Goal: Transaction & Acquisition: Purchase product/service

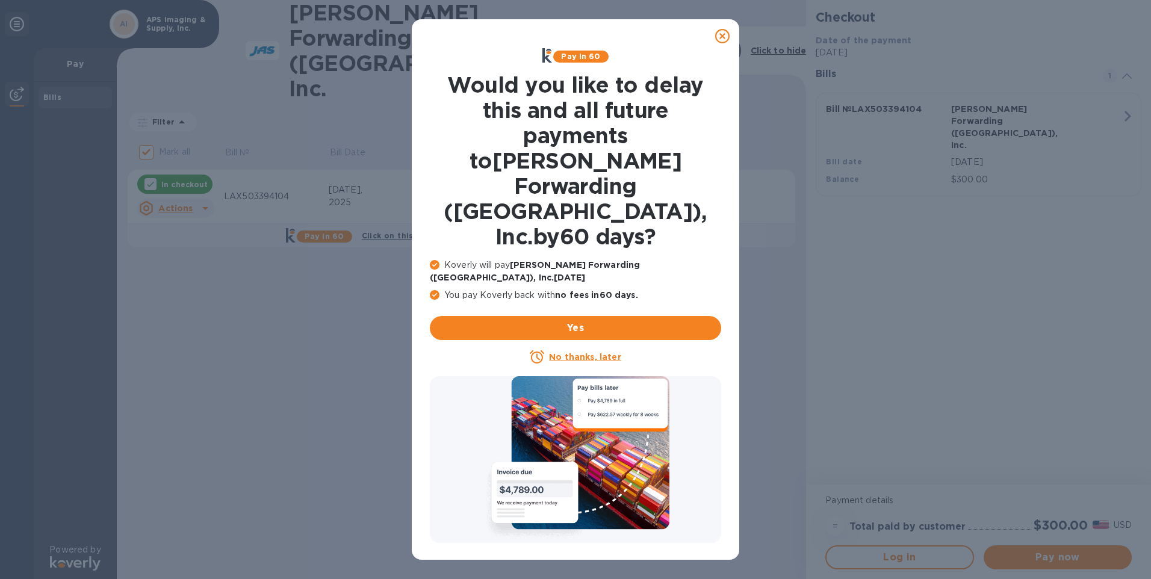
click at [575, 352] on u "No thanks, later" at bounding box center [585, 357] width 72 height 10
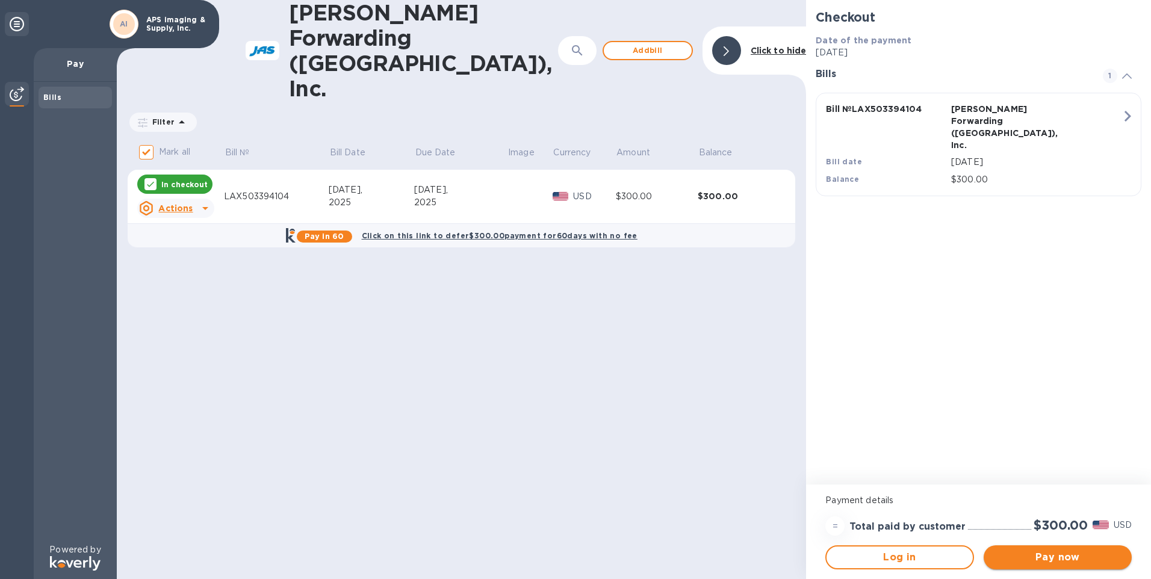
click at [1055, 554] on span "Pay now" at bounding box center [1057, 557] width 129 height 14
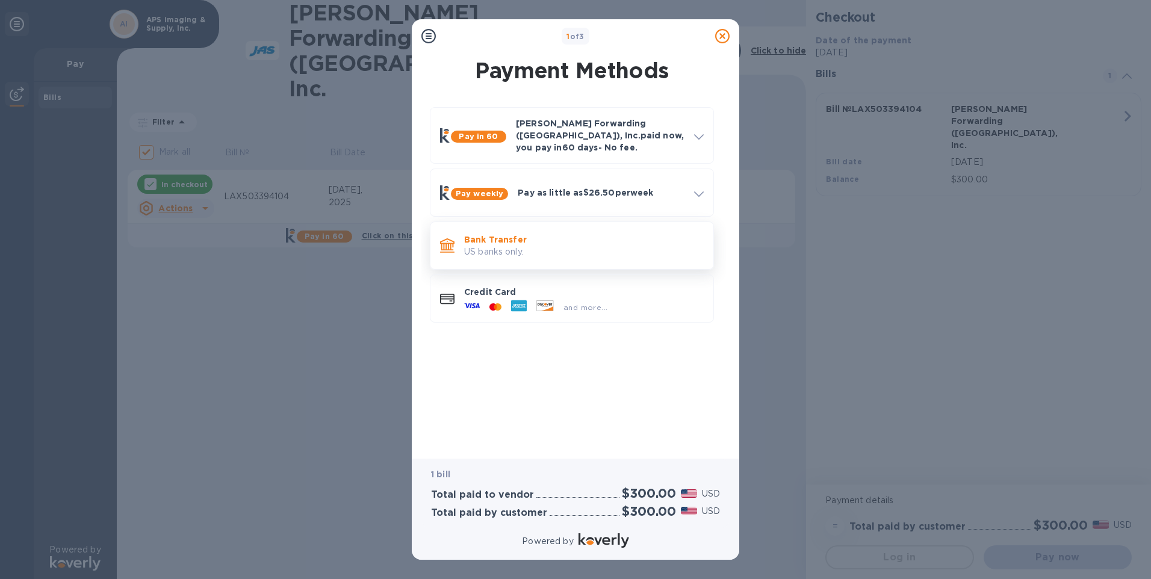
click at [486, 234] on p "Bank Transfer" at bounding box center [584, 240] width 240 height 12
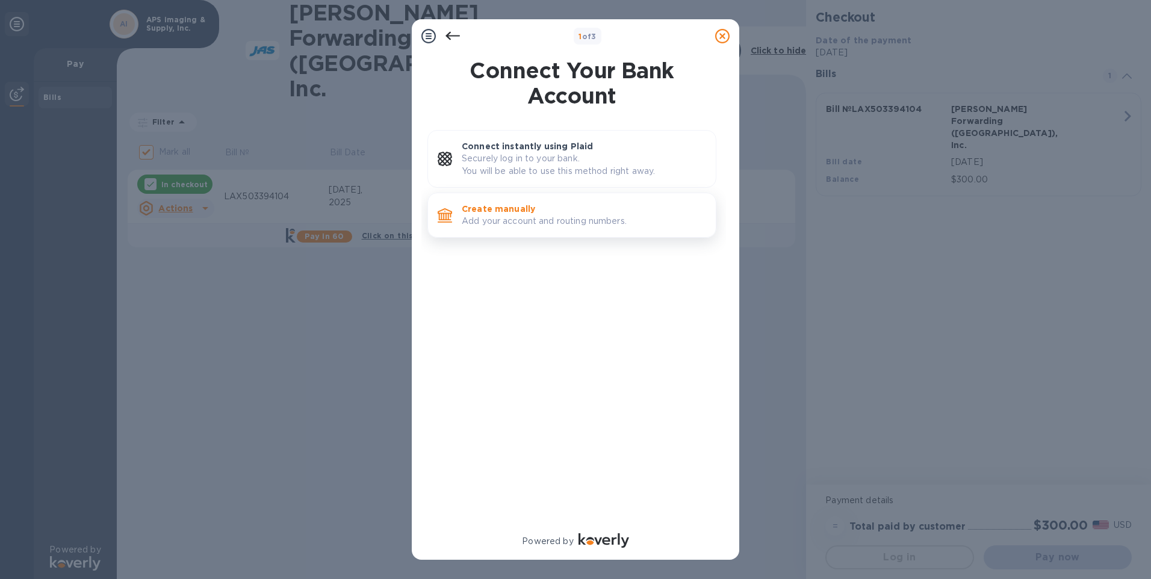
click at [515, 208] on p "Create manually" at bounding box center [584, 209] width 244 height 12
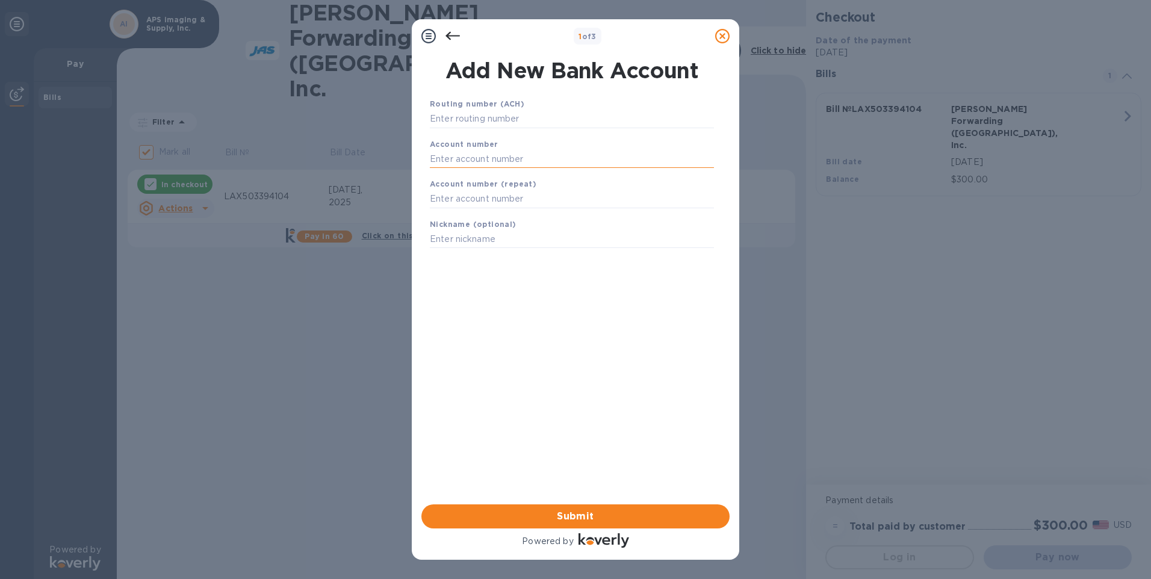
click at [573, 155] on input "text" at bounding box center [572, 159] width 284 height 18
click at [492, 158] on input "text" at bounding box center [572, 159] width 284 height 18
click at [505, 114] on input "text" at bounding box center [572, 119] width 284 height 18
click at [452, 34] on icon at bounding box center [452, 36] width 14 height 14
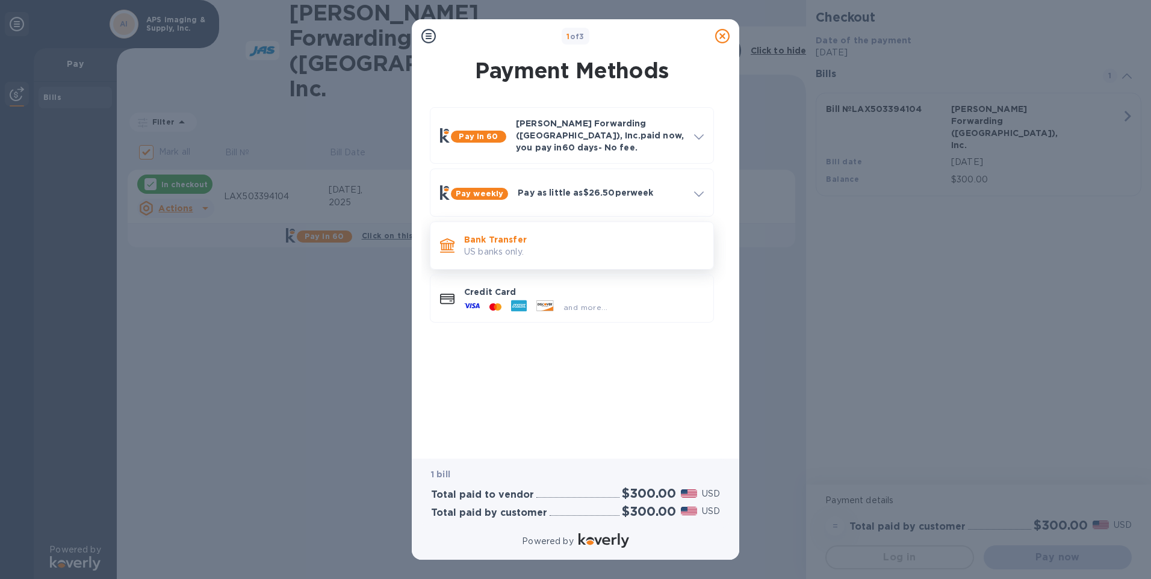
click at [497, 234] on p "Bank Transfer" at bounding box center [584, 240] width 240 height 12
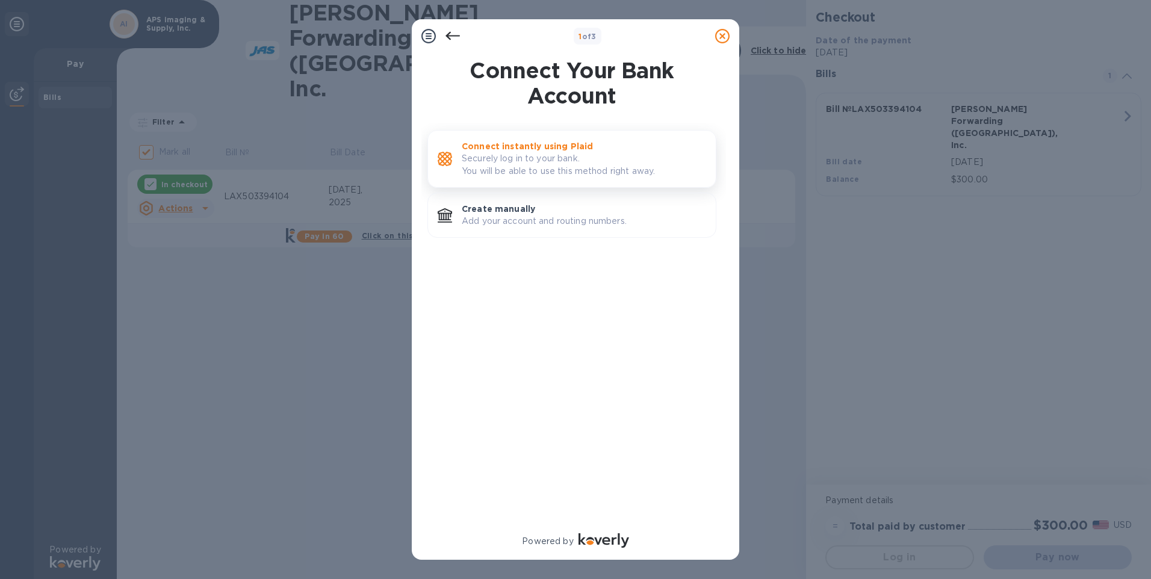
click at [534, 141] on p "Connect instantly using Plaid" at bounding box center [584, 146] width 244 height 12
click at [511, 211] on p "Create manually" at bounding box center [584, 209] width 244 height 12
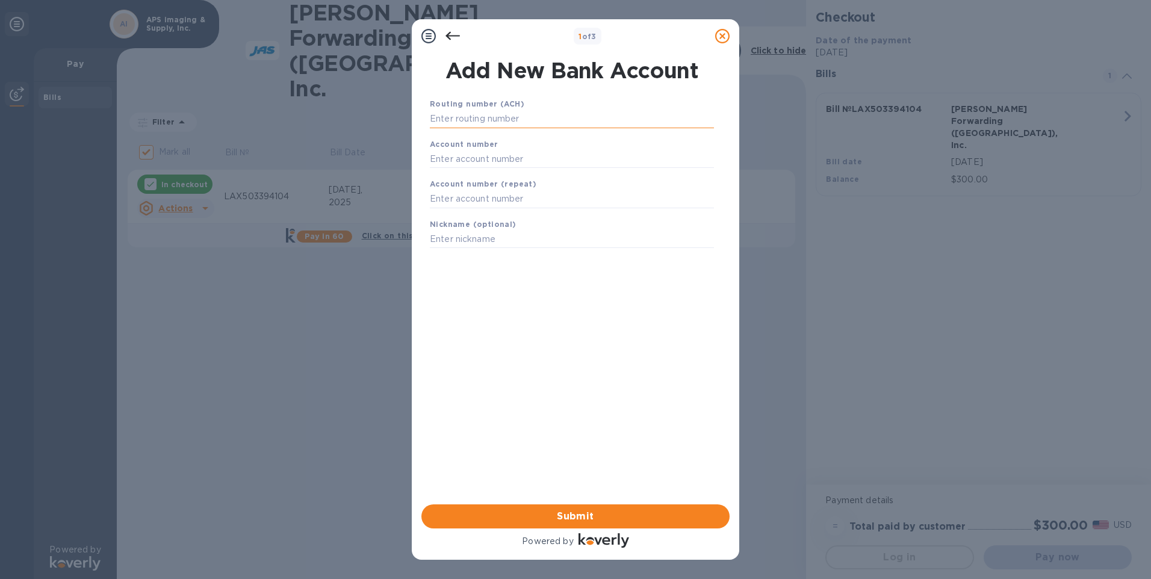
click at [498, 115] on input "text" at bounding box center [572, 119] width 284 height 18
click at [504, 120] on input "text" at bounding box center [572, 119] width 284 height 18
type input "122000247"
click at [472, 169] on input "text" at bounding box center [572, 174] width 284 height 18
type input "1473086880"
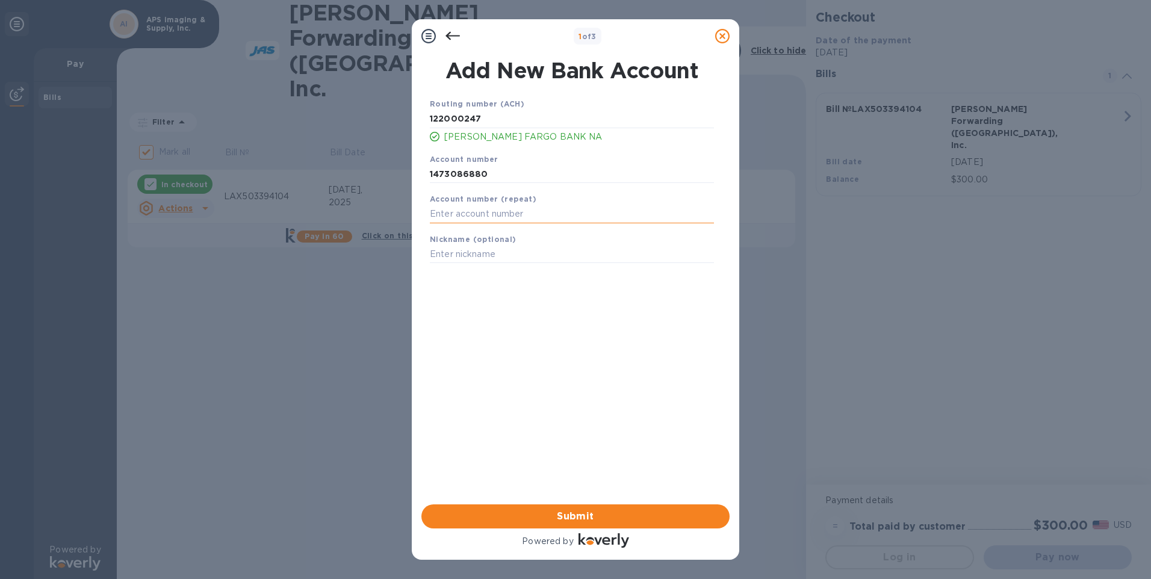
click at [488, 213] on input "text" at bounding box center [572, 214] width 284 height 18
type input "1473086880"
click at [483, 252] on input "text" at bounding box center [572, 255] width 284 height 18
type input "operations"
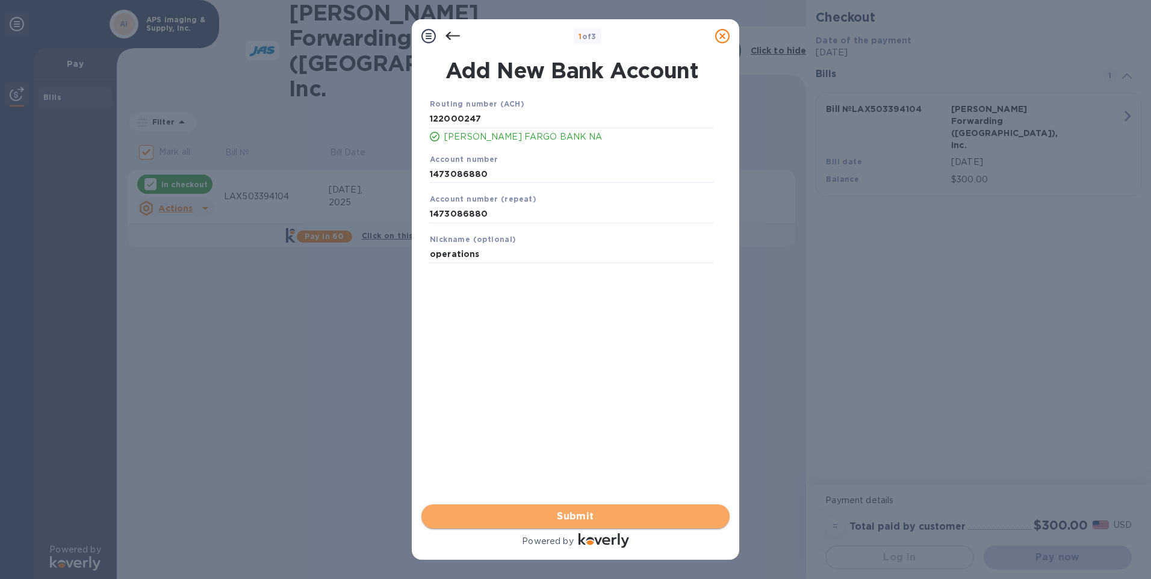
click at [566, 514] on span "Submit" at bounding box center [575, 516] width 289 height 14
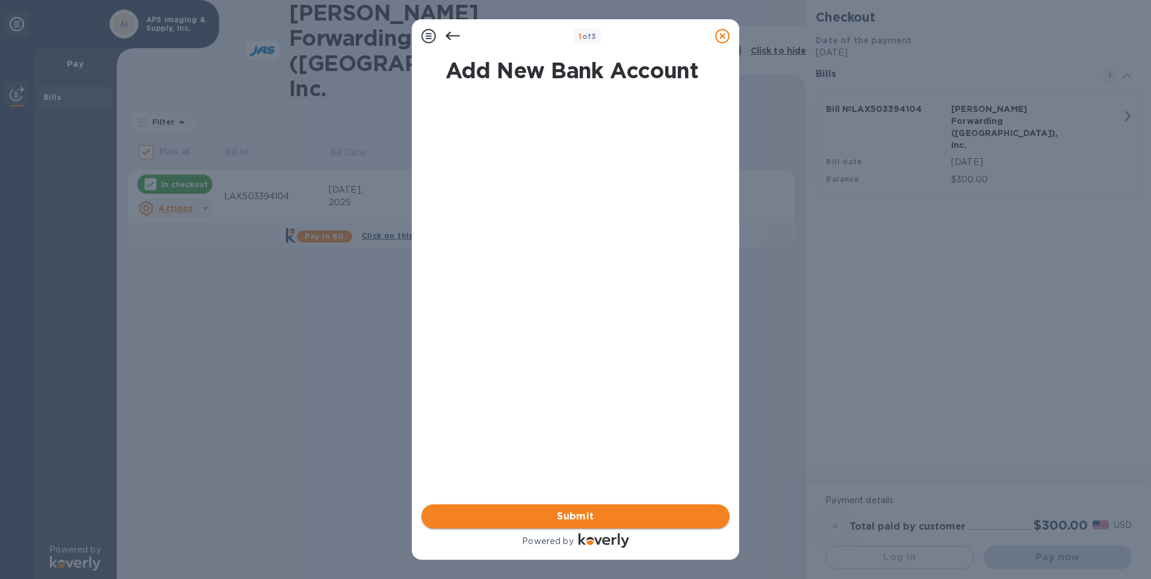
click at [577, 513] on span "Submit" at bounding box center [575, 516] width 289 height 14
